Goal: Transaction & Acquisition: Purchase product/service

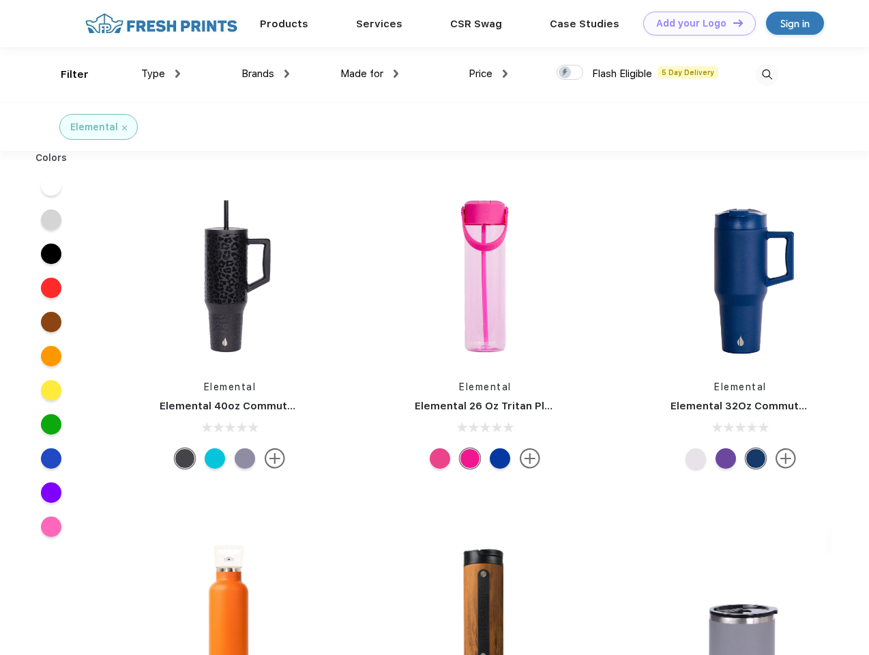
scroll to position [1, 0]
click at [695, 23] on link "Add your Logo Design Tool" at bounding box center [699, 24] width 113 height 24
click at [0, 0] on div "Design Tool" at bounding box center [0, 0] width 0 height 0
click at [732, 23] on link "Add your Logo Design Tool" at bounding box center [699, 24] width 113 height 24
click at [65, 74] on div "Filter" at bounding box center [75, 75] width 28 height 16
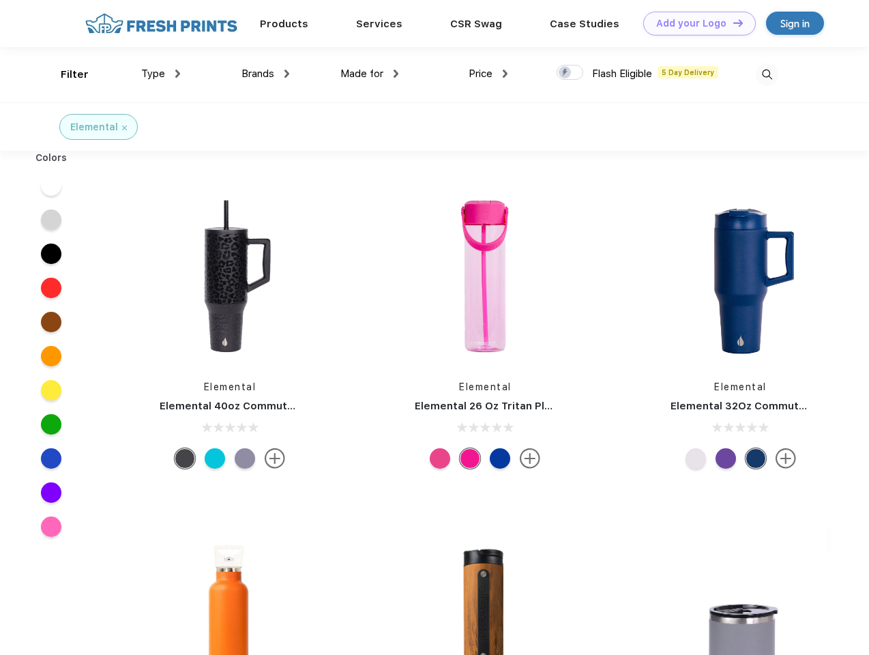
click at [161, 74] on span "Type" at bounding box center [153, 74] width 24 height 12
click at [265, 74] on span "Brands" at bounding box center [258, 74] width 33 height 12
click at [370, 74] on span "Made for" at bounding box center [361, 74] width 43 height 12
click at [489, 74] on span "Price" at bounding box center [481, 74] width 24 height 12
click at [570, 73] on div at bounding box center [570, 72] width 27 height 15
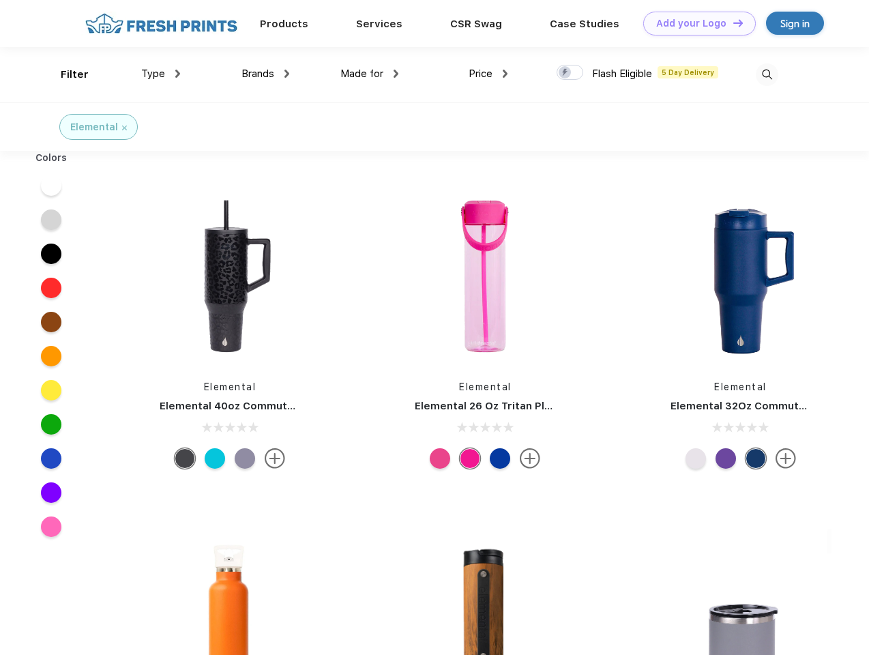
click at [566, 73] on input "checkbox" at bounding box center [561, 68] width 9 height 9
click at [767, 74] on img at bounding box center [767, 74] width 23 height 23
